Goal: Task Accomplishment & Management: Complete application form

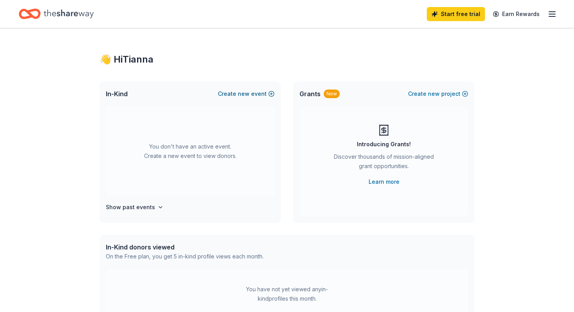
click at [232, 94] on button "Create new event" at bounding box center [246, 93] width 57 height 9
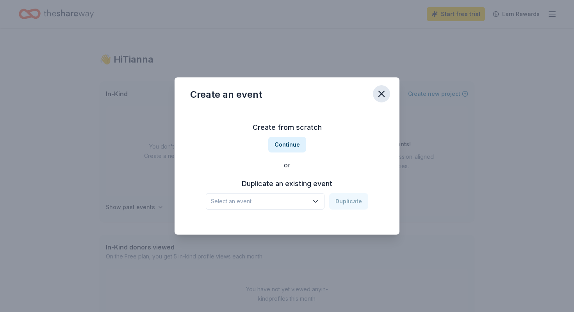
click at [388, 89] on button "button" at bounding box center [381, 93] width 17 height 17
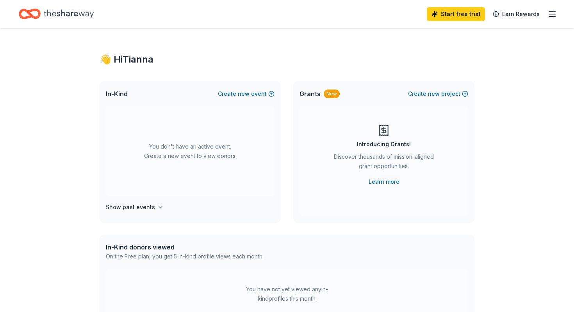
click at [77, 12] on icon "Home" at bounding box center [69, 13] width 50 height 9
click at [551, 15] on icon "button" at bounding box center [551, 13] width 9 height 9
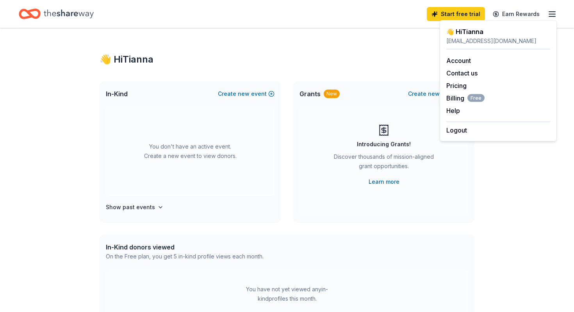
click at [403, 53] on div "👋 Hi Tianna" at bounding box center [287, 59] width 375 height 12
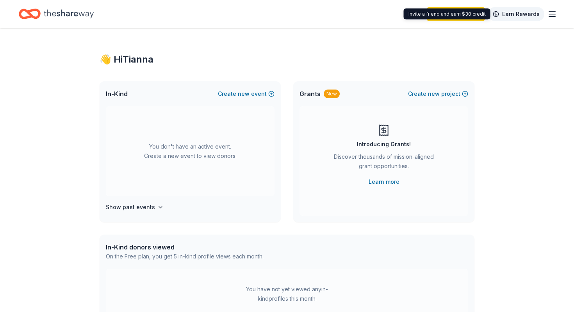
click at [524, 11] on link "Earn Rewards" at bounding box center [516, 14] width 56 height 14
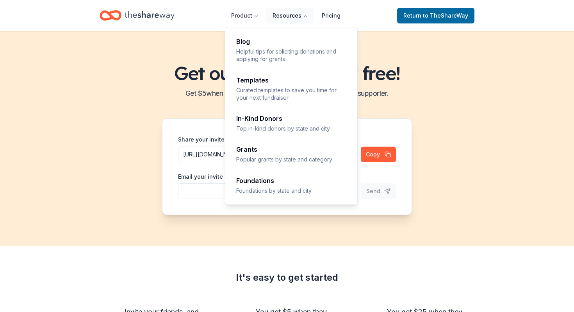
click at [295, 22] on button "Resources" at bounding box center [290, 16] width 48 height 16
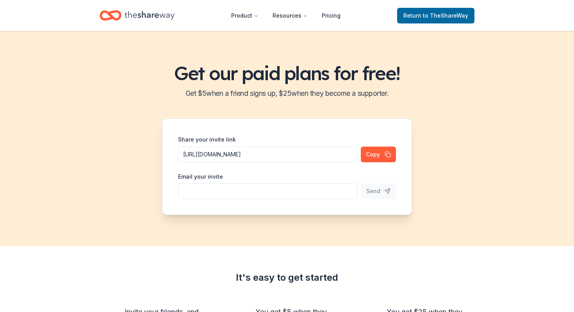
click at [146, 15] on icon "Home" at bounding box center [150, 15] width 50 height 16
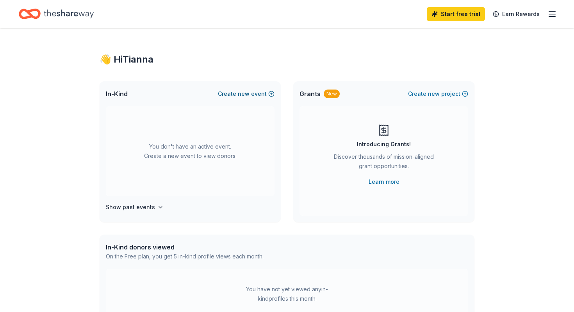
click at [249, 92] on span "new" at bounding box center [244, 93] width 12 height 9
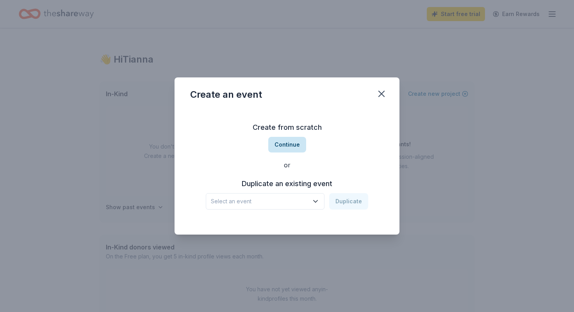
click at [295, 147] on button "Continue" at bounding box center [287, 145] width 38 height 16
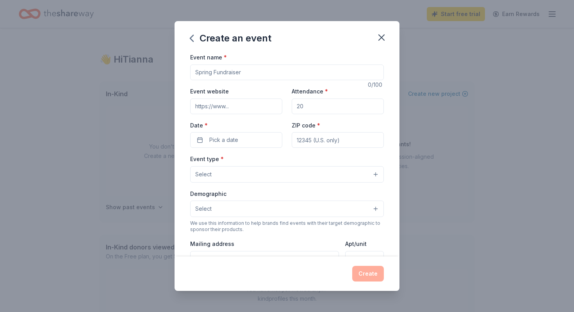
click at [239, 71] on input "Event name *" at bounding box center [287, 72] width 194 height 16
type input "Fall Fundraiser"
click at [222, 107] on input "Event website" at bounding box center [236, 106] width 92 height 16
type input "https://www.kippsocal.org/compton"
click at [309, 105] on input "Attendance *" at bounding box center [338, 106] width 92 height 16
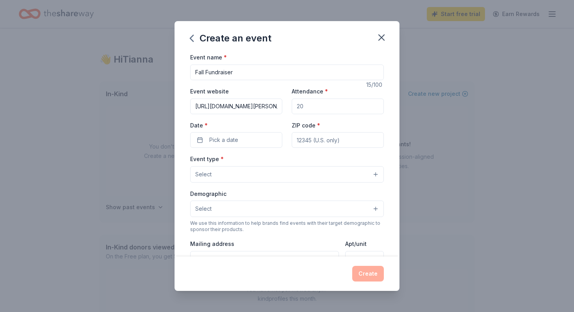
drag, startPoint x: 309, startPoint y: 105, endPoint x: 276, endPoint y: 105, distance: 32.8
click at [276, 105] on div "Event website https://www.kippsocal.org/compton Attendance * Date * Pick a date…" at bounding box center [287, 116] width 194 height 61
type input "200"
click at [244, 143] on button "Pick a date" at bounding box center [236, 140] width 92 height 16
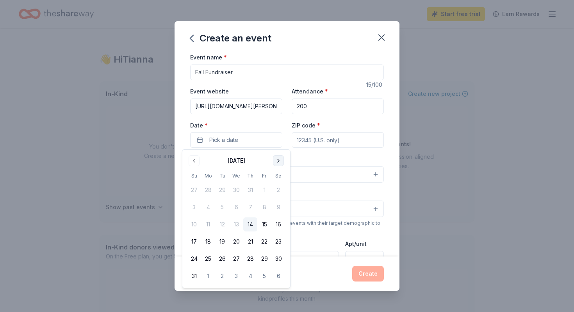
click at [280, 163] on button "Go to next month" at bounding box center [278, 160] width 11 height 11
click at [265, 225] on button "14" at bounding box center [264, 224] width 14 height 14
click at [320, 148] on div "Event name * Fall Fundraiser 15 /100 Event website https://www.kippsocal.org/co…" at bounding box center [287, 232] width 194 height 361
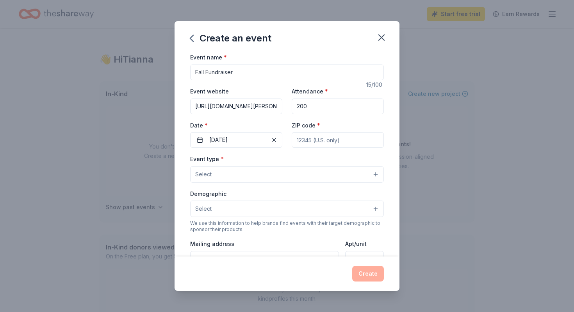
click at [312, 139] on input "ZIP code *" at bounding box center [338, 140] width 92 height 16
type input "90222"
type input "12501 Wilmington Avenue"
click at [297, 175] on button "Select" at bounding box center [287, 174] width 194 height 16
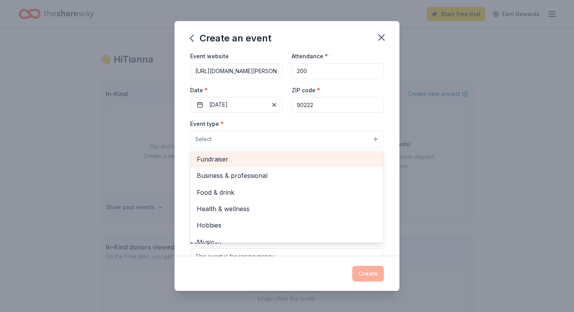
click at [222, 163] on span "Fundraiser" at bounding box center [287, 159] width 180 height 10
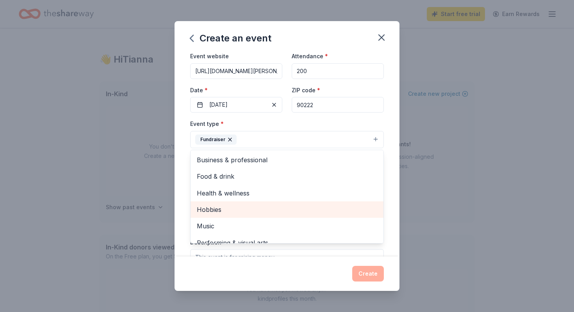
scroll to position [9, 0]
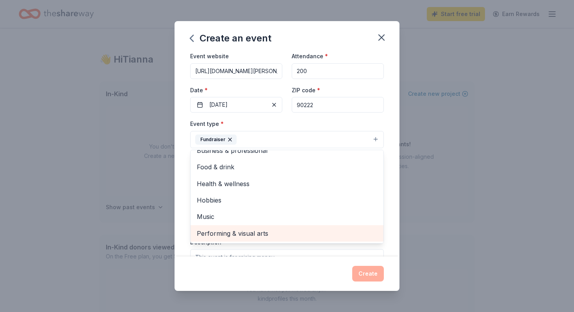
click at [215, 231] on span "Performing & visual arts" at bounding box center [287, 233] width 180 height 10
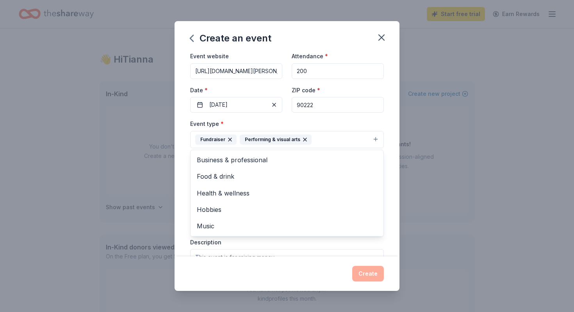
click at [182, 167] on div "Event name * Fall Fundraiser 15 /100 Event website https://www.kippsocal.org/co…" at bounding box center [287, 153] width 225 height 203
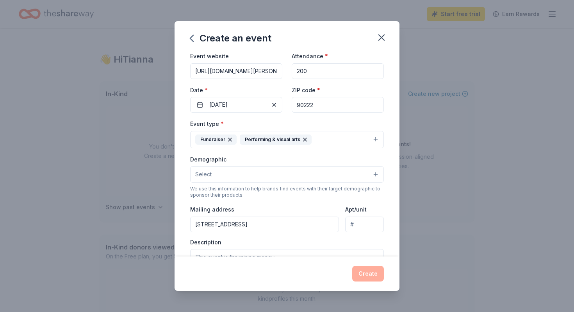
click at [248, 172] on button "Select" at bounding box center [287, 174] width 194 height 16
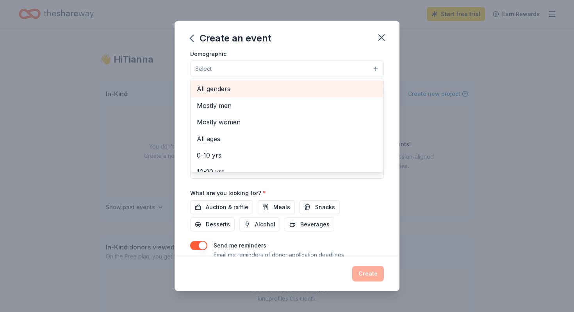
click at [225, 93] on span "All genders" at bounding box center [287, 89] width 180 height 10
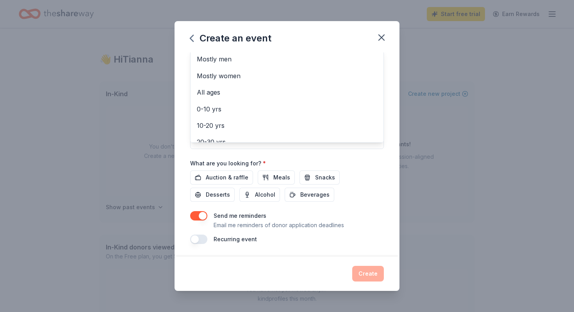
scroll to position [160, 0]
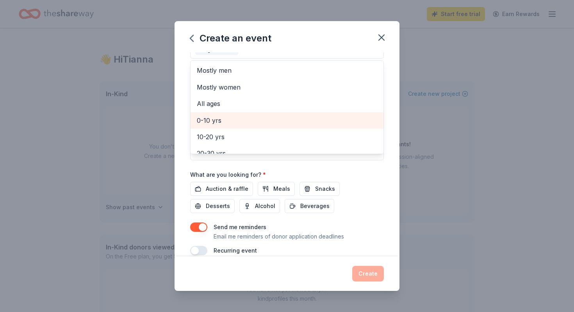
click at [221, 119] on span "0-10 yrs" at bounding box center [287, 120] width 180 height 10
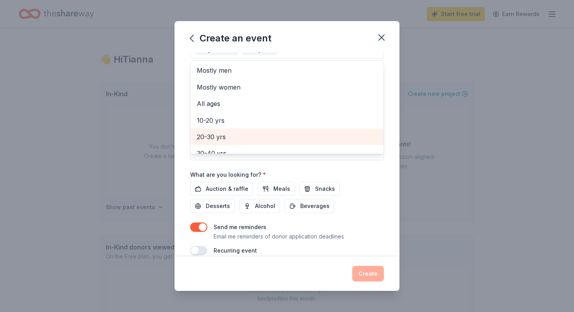
click at [218, 132] on span "20-30 yrs" at bounding box center [287, 137] width 180 height 10
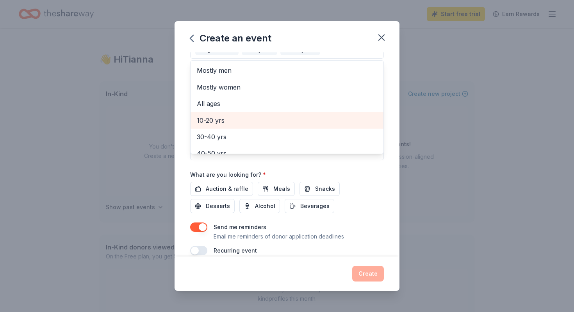
click at [221, 119] on span "10-20 yrs" at bounding box center [287, 120] width 180 height 10
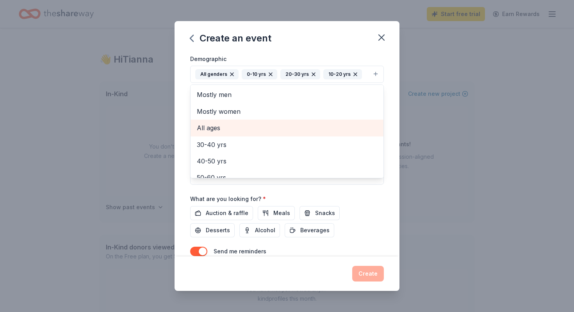
scroll to position [106, 0]
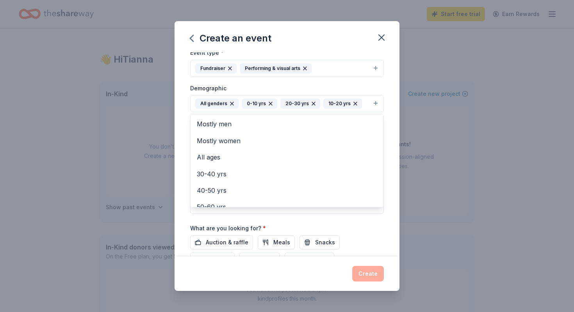
click at [182, 129] on div "Event name * Fall Fundraiser 15 /100 Event website https://www.kippsocal.org/co…" at bounding box center [287, 153] width 225 height 203
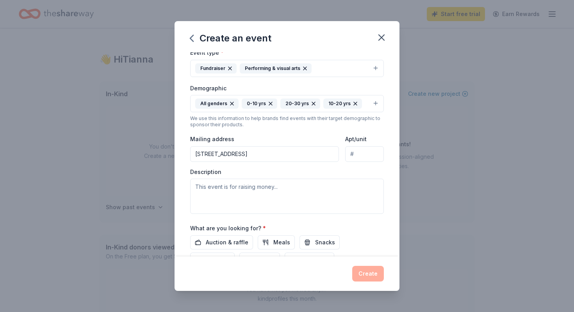
click at [376, 105] on button "All genders 0-10 yrs 20-30 yrs 10-20 yrs" at bounding box center [287, 103] width 194 height 17
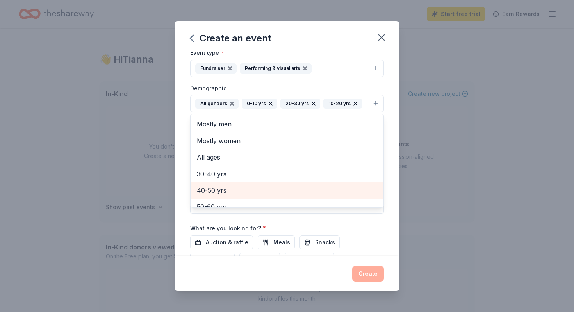
scroll to position [5, 0]
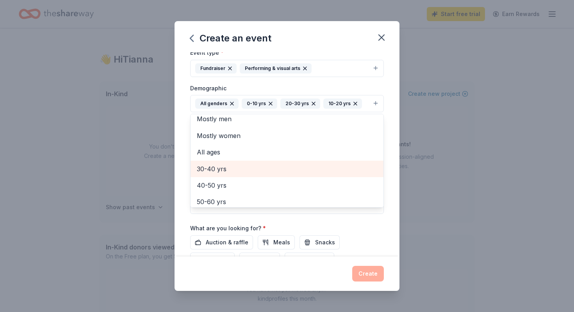
click at [241, 169] on span "30-40 yrs" at bounding box center [287, 169] width 180 height 10
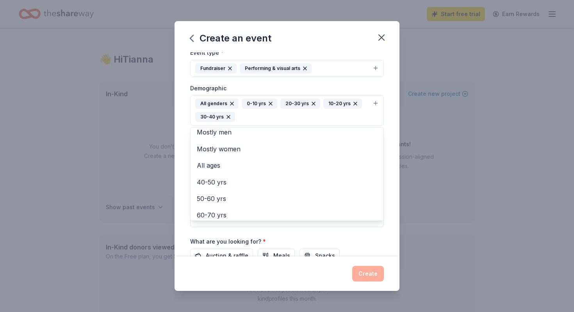
click at [182, 162] on div "Event name * Fall Fundraiser 15 /100 Event website https://www.kippsocal.org/co…" at bounding box center [287, 153] width 225 height 203
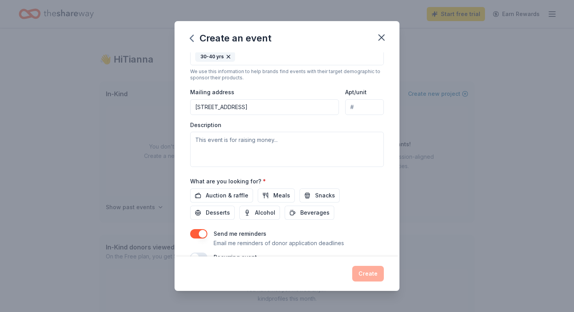
scroll to position [184, 0]
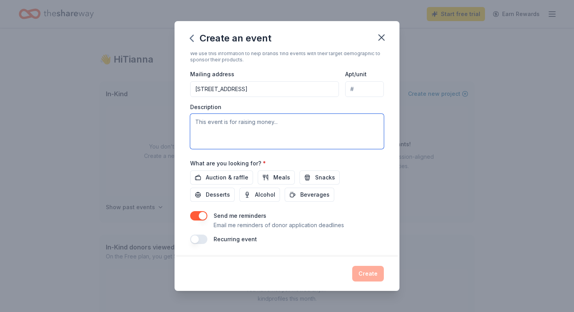
click at [280, 122] on textarea at bounding box center [287, 131] width 194 height 35
type textarea "T"
click at [302, 124] on textarea "We are looking to raise funds for study abrod oppotunties for our students." at bounding box center [287, 131] width 194 height 35
click at [320, 118] on textarea "We are looking to raise funds for study abroad oppotunties for our students." at bounding box center [287, 131] width 194 height 35
type textarea "We are looking to raise funds for study abroad opportunities for our students."
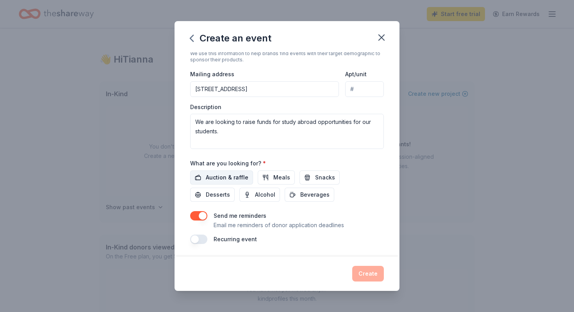
click at [236, 179] on span "Auction & raffle" at bounding box center [227, 177] width 43 height 9
click at [268, 178] on button "Meals" at bounding box center [276, 177] width 37 height 14
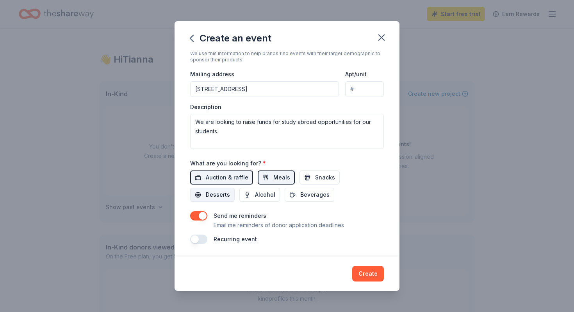
click at [235, 187] on button "Desserts" at bounding box center [212, 194] width 45 height 14
click at [320, 180] on span "Snacks" at bounding box center [325, 177] width 20 height 9
click at [380, 276] on button "Create" at bounding box center [368, 274] width 32 height 16
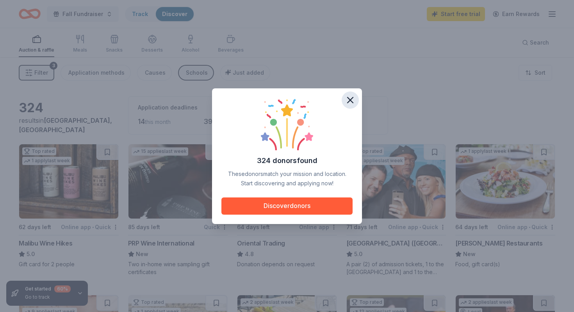
click at [351, 100] on icon "button" at bounding box center [350, 99] width 11 height 11
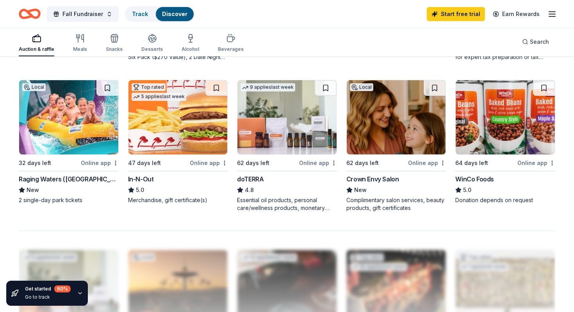
scroll to position [513, 0]
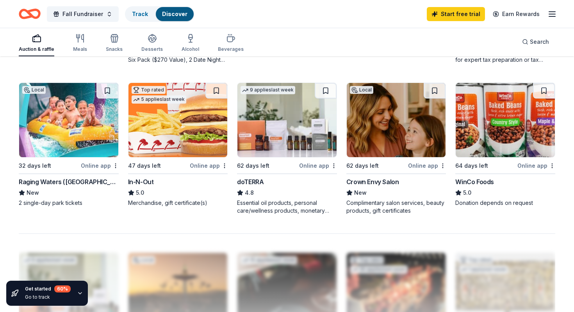
click at [180, 141] on img at bounding box center [177, 120] width 99 height 74
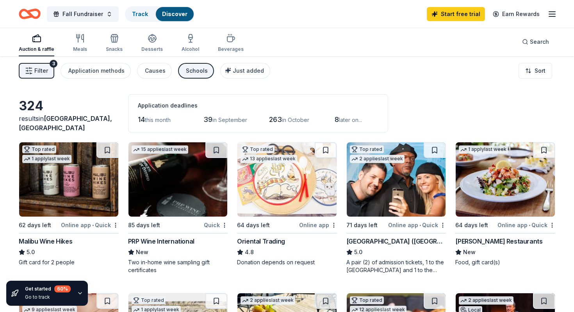
scroll to position [4, 0]
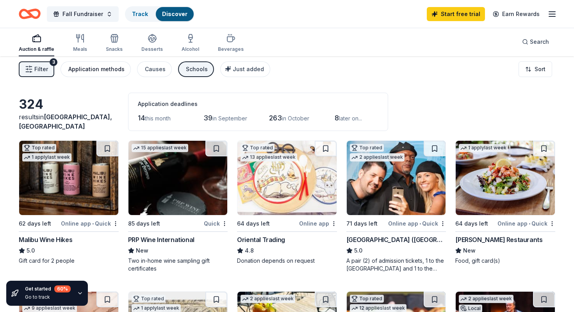
click at [123, 71] on button "Application methods" at bounding box center [96, 69] width 70 height 16
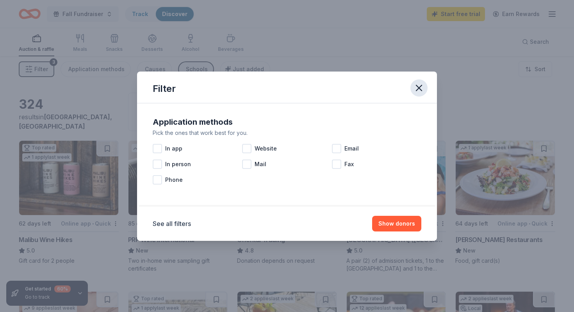
click at [426, 86] on button "button" at bounding box center [418, 87] width 17 height 17
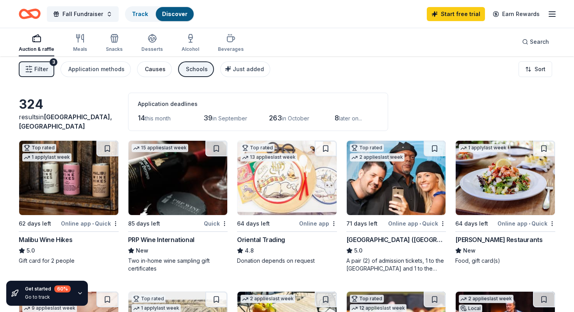
click at [157, 73] on div "Causes" at bounding box center [155, 68] width 21 height 9
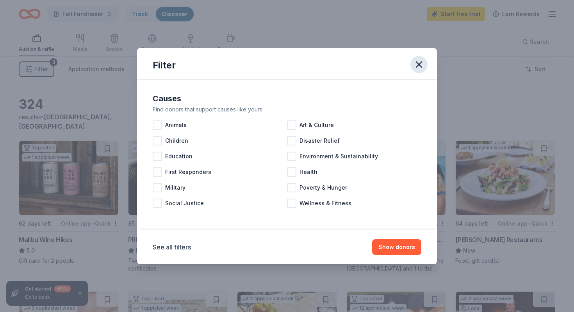
click at [421, 62] on icon "button" at bounding box center [419, 64] width 11 height 11
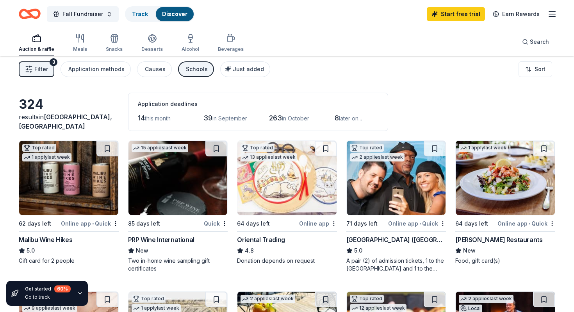
click at [27, 65] on button "Filter 3" at bounding box center [37, 69] width 36 height 16
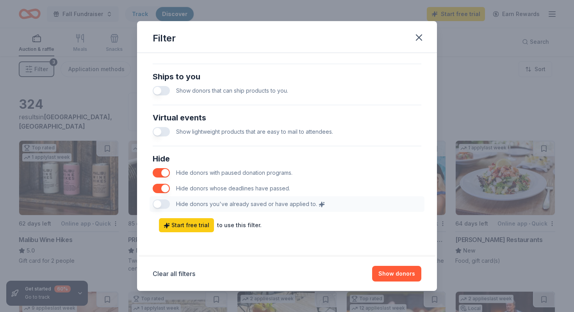
scroll to position [364, 0]
click at [401, 271] on button "Show donors" at bounding box center [396, 274] width 49 height 16
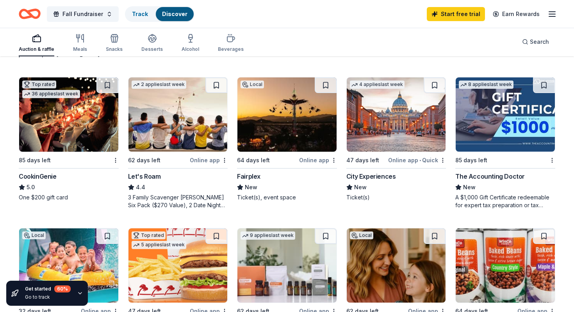
scroll to position [0, 0]
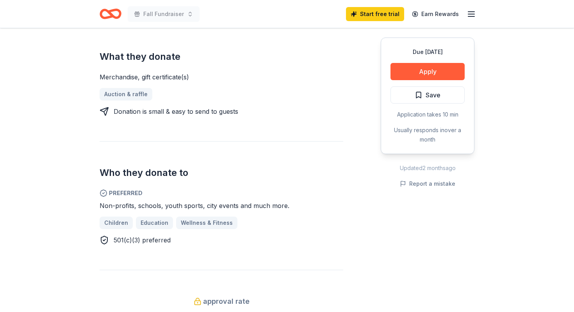
scroll to position [303, 0]
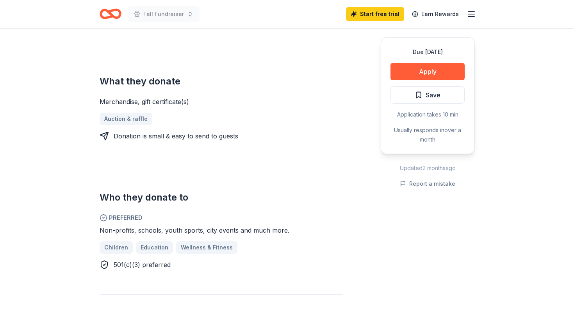
click at [469, 12] on line "button" at bounding box center [471, 12] width 6 height 0
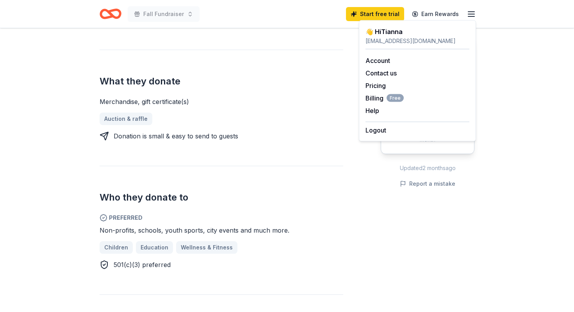
click at [357, 267] on div "Donating in [GEOGRAPHIC_DATA]; [GEOGRAPHIC_DATA]; CO; ID; [GEOGRAPHIC_DATA]; [G…" at bounding box center [287, 189] width 375 height 511
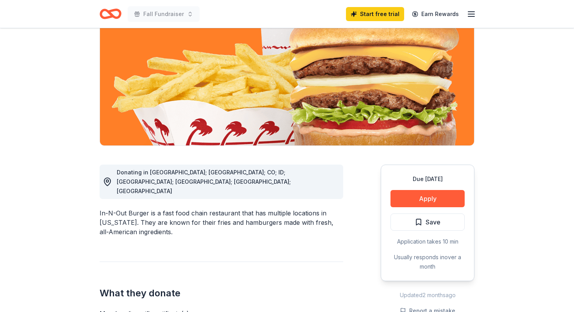
scroll to position [68, 0]
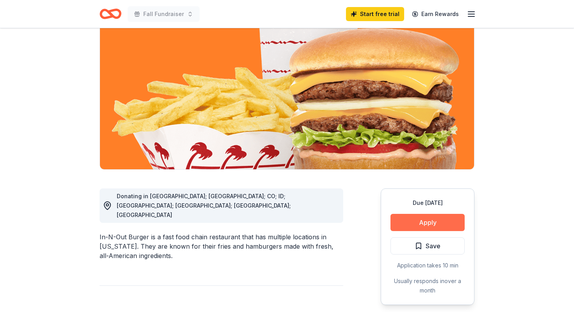
click at [413, 222] on button "Apply" at bounding box center [427, 222] width 74 height 17
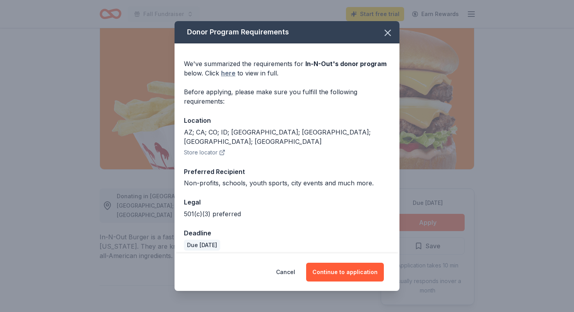
click at [233, 76] on link "here" at bounding box center [228, 72] width 14 height 9
click at [389, 31] on icon "button" at bounding box center [387, 32] width 11 height 11
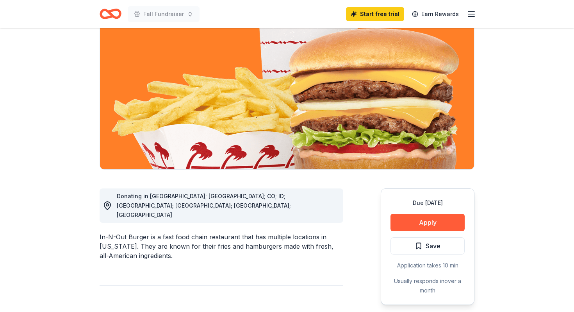
scroll to position [0, 0]
